Goal: Task Accomplishment & Management: Manage account settings

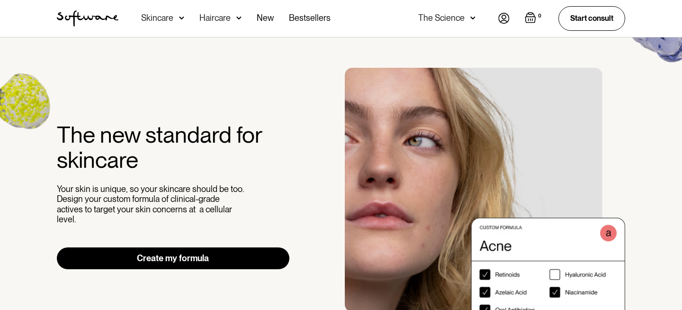
click at [468, 20] on div "The Science" at bounding box center [446, 18] width 57 height 37
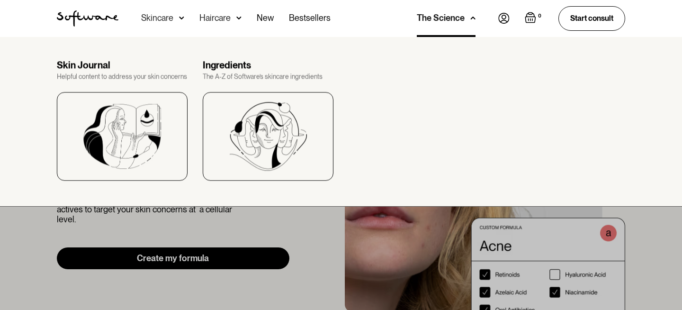
click at [502, 18] on img at bounding box center [503, 18] width 11 height 11
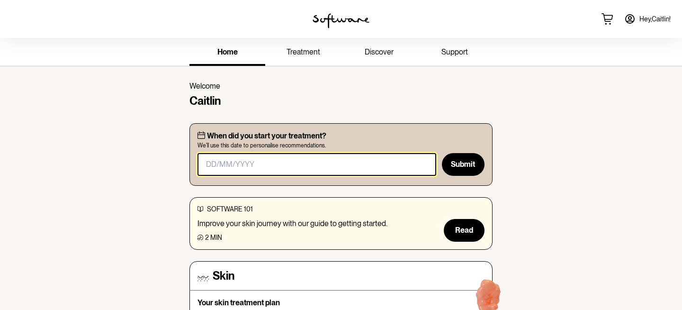
click at [304, 162] on input "masked-date" at bounding box center [317, 164] width 239 height 23
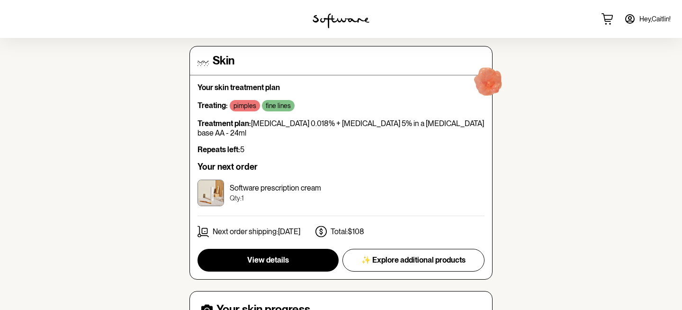
scroll to position [214, 0]
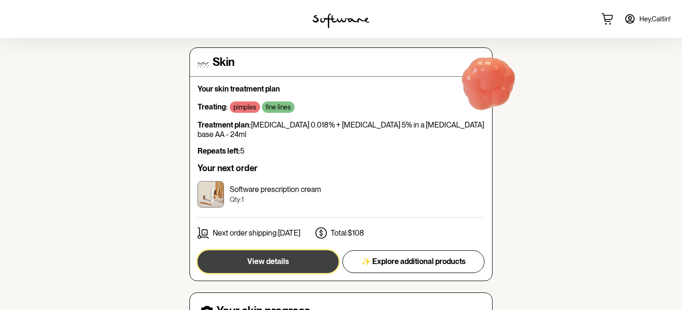
click at [305, 254] on button "View details" at bounding box center [268, 261] width 141 height 23
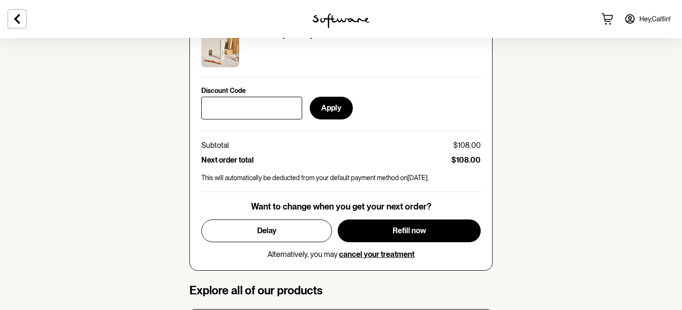
scroll to position [451, 0]
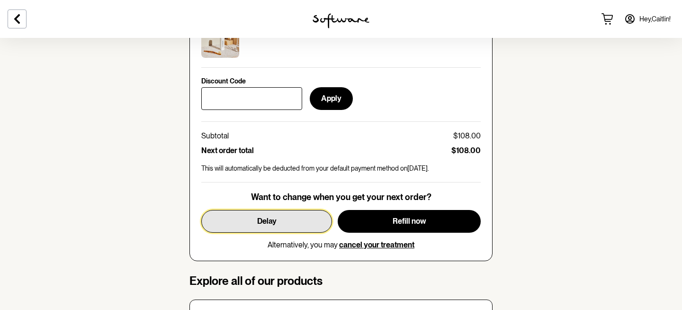
click at [277, 224] on button "Delay" at bounding box center [266, 221] width 131 height 23
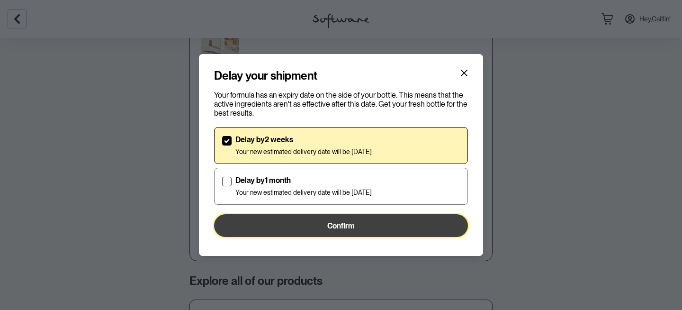
click at [321, 225] on button "Confirm" at bounding box center [341, 225] width 254 height 23
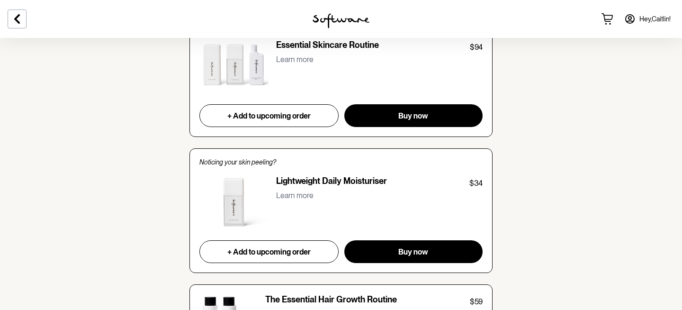
scroll to position [739, 0]
